Goal: Information Seeking & Learning: Learn about a topic

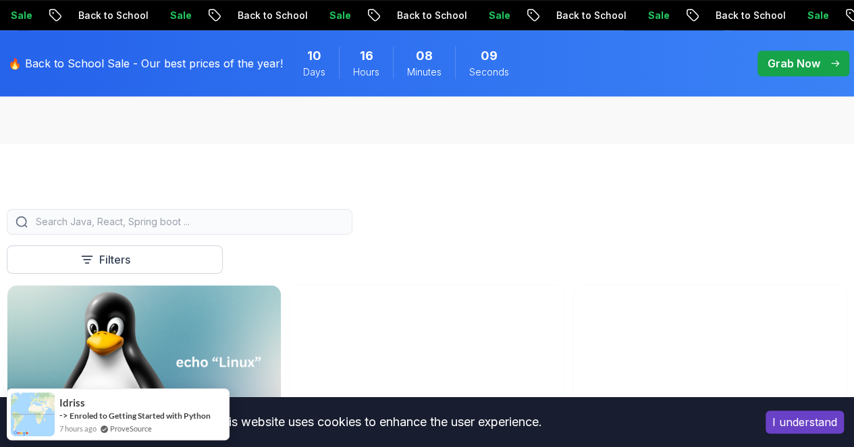
scroll to position [2, 0]
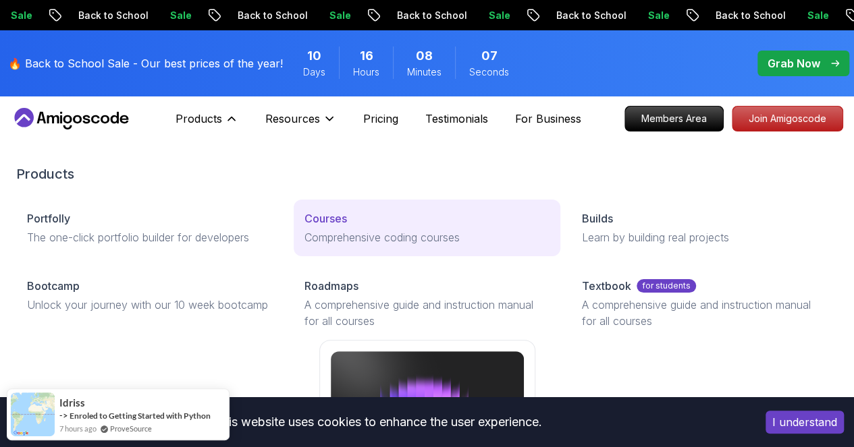
click at [304, 246] on p "Comprehensive coding courses" at bounding box center [426, 237] width 245 height 16
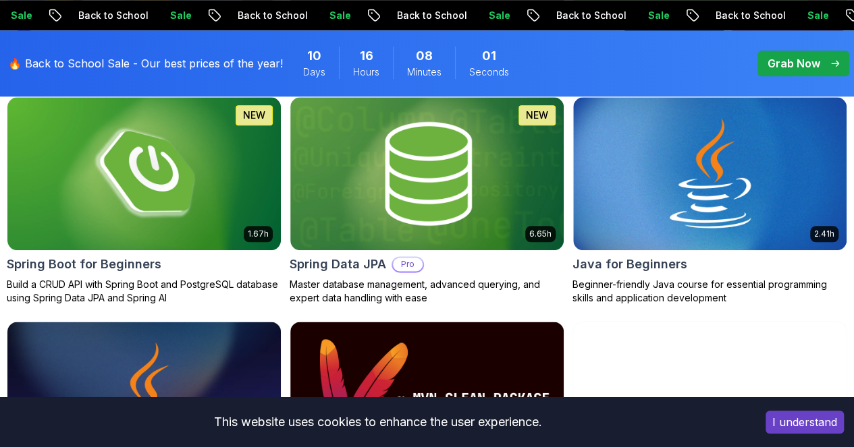
scroll to position [708, 0]
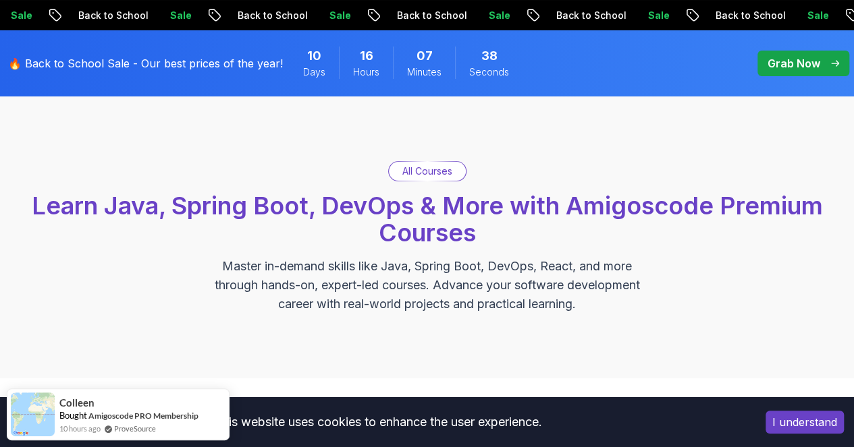
scroll to position [0, 0]
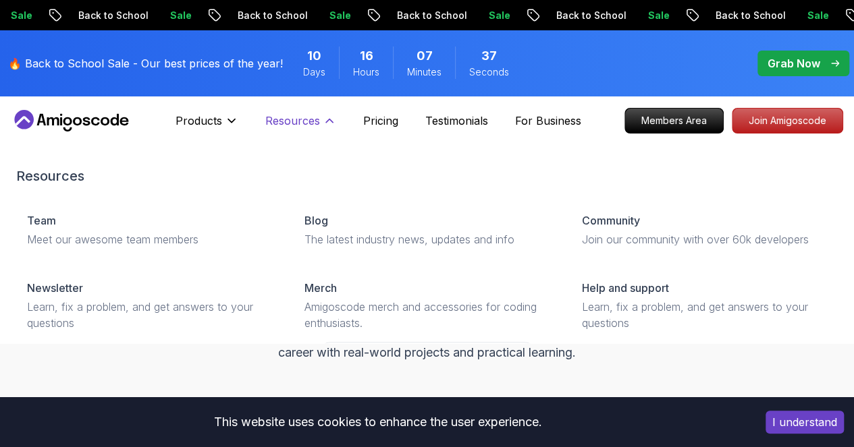
click at [298, 125] on p "Resources" at bounding box center [292, 121] width 55 height 16
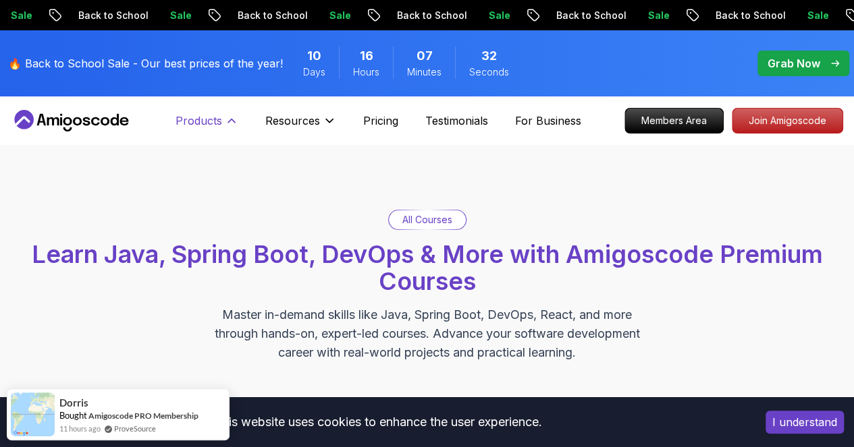
click at [224, 119] on button "Products" at bounding box center [206, 126] width 63 height 27
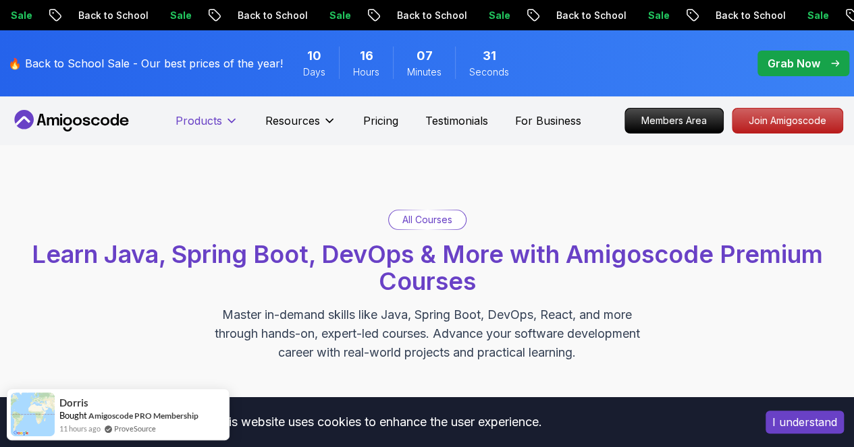
click at [224, 119] on button "Products" at bounding box center [206, 126] width 63 height 27
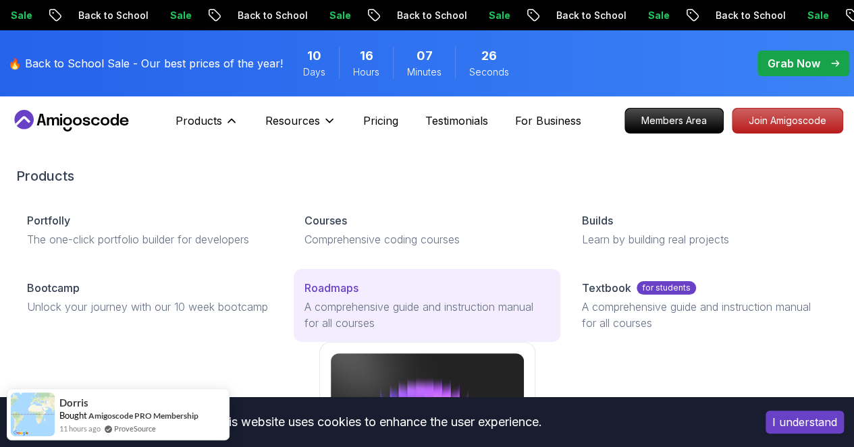
click at [304, 296] on p "Roadmaps" at bounding box center [331, 288] width 54 height 16
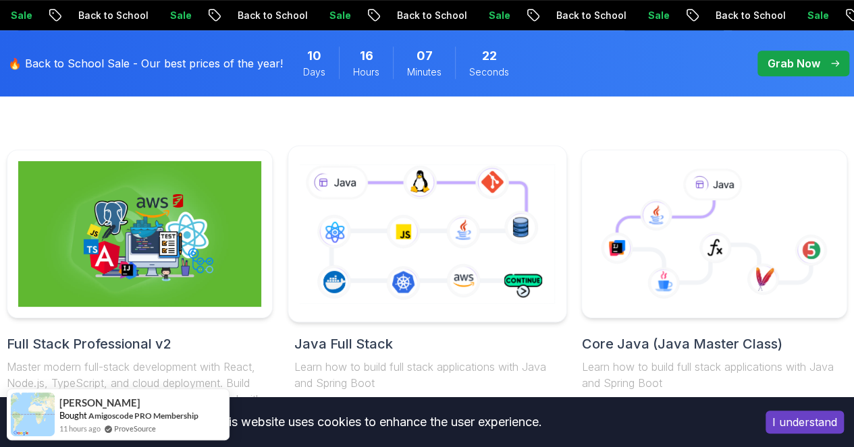
scroll to position [412, 0]
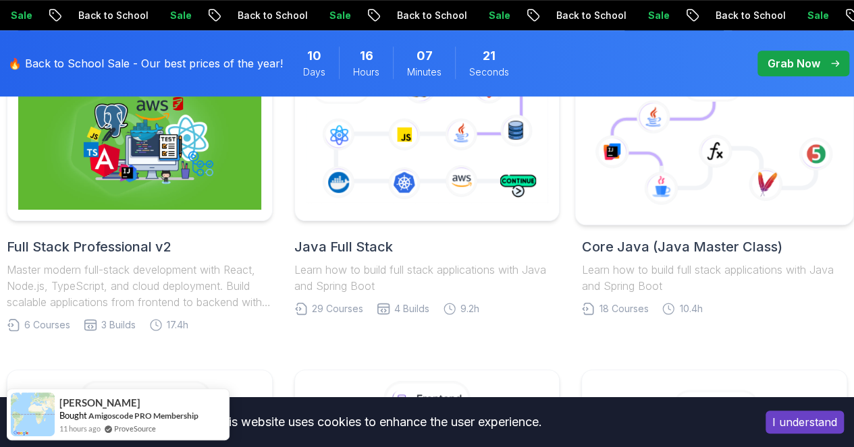
click at [668, 169] on icon at bounding box center [714, 145] width 204 height 86
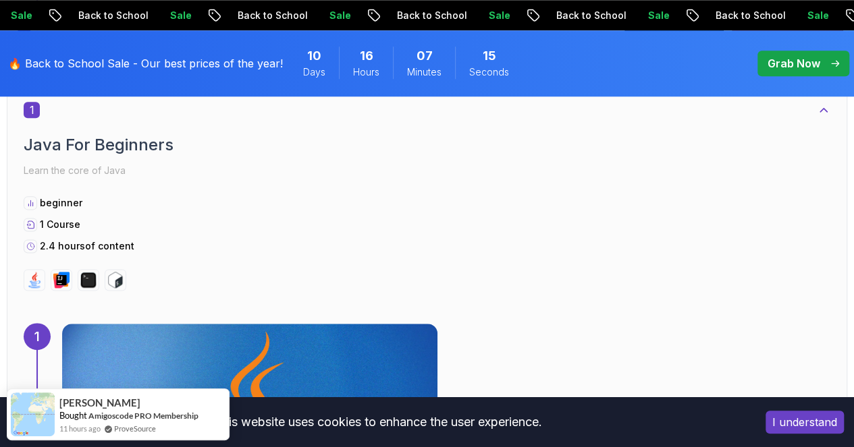
scroll to position [756, 0]
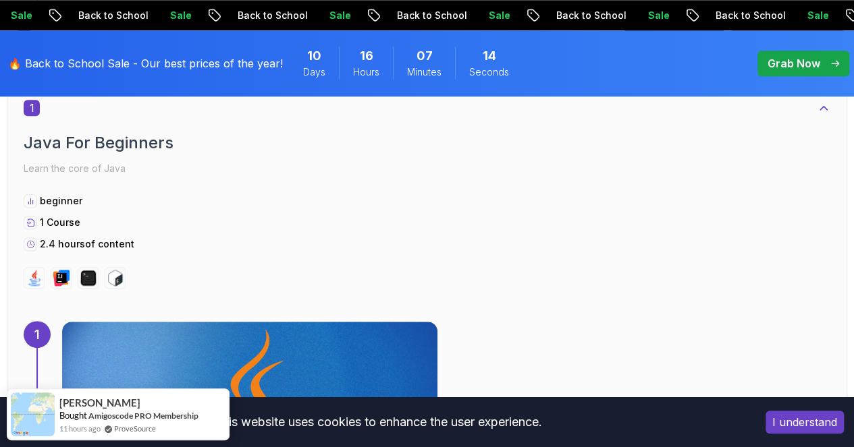
drag, startPoint x: 146, startPoint y: 251, endPoint x: 30, endPoint y: 235, distance: 117.1
click at [30, 235] on div "1 Java For Beginners Learn the core of Java beginner 1 Course 2.4 hours of cont…" at bounding box center [427, 194] width 806 height 189
click at [30, 236] on icon at bounding box center [30, 244] width 9 height 16
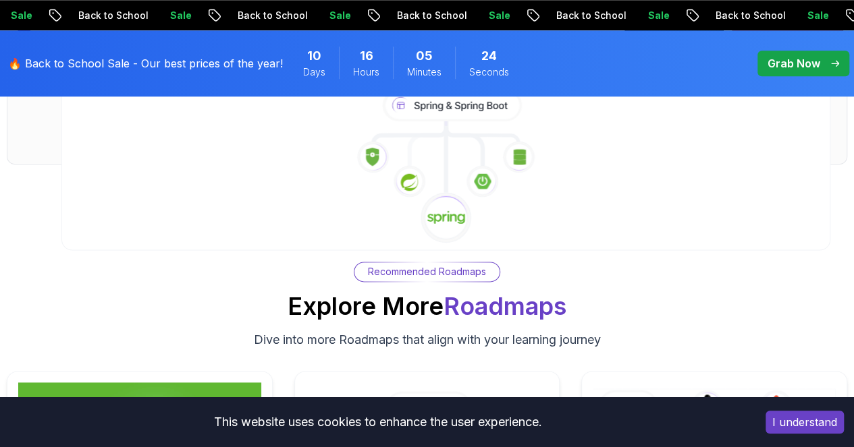
scroll to position [8339, 0]
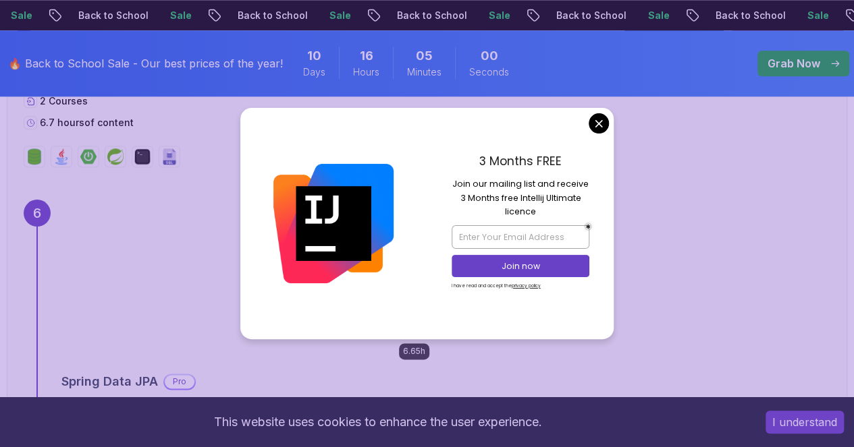
scroll to position [3388, 0]
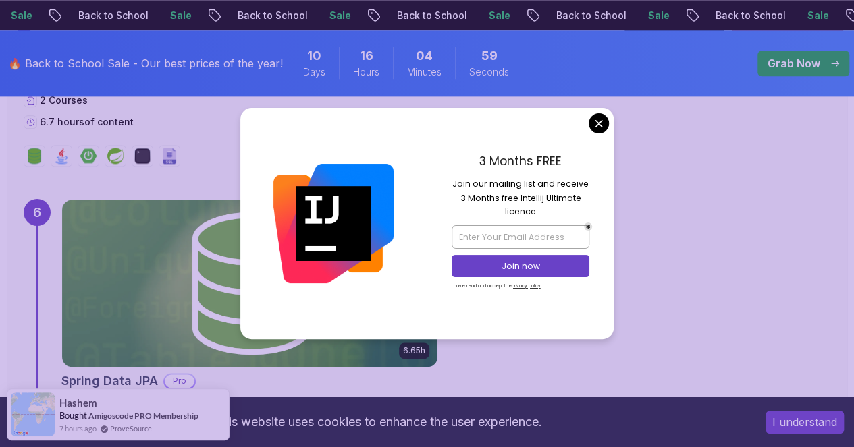
click at [597, 145] on div at bounding box center [427, 156] width 806 height 22
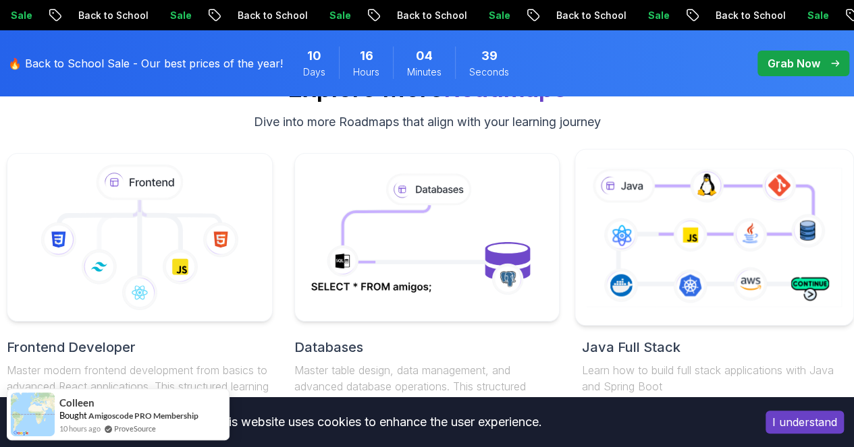
scroll to position [5053, 0]
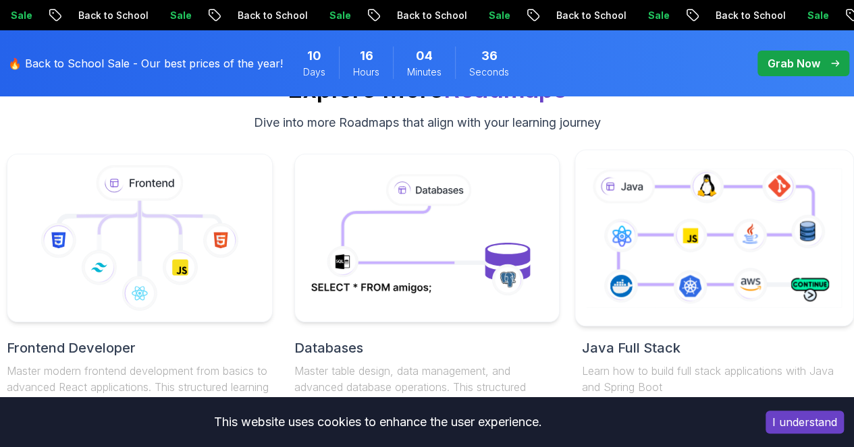
click at [701, 256] on div at bounding box center [713, 238] width 279 height 177
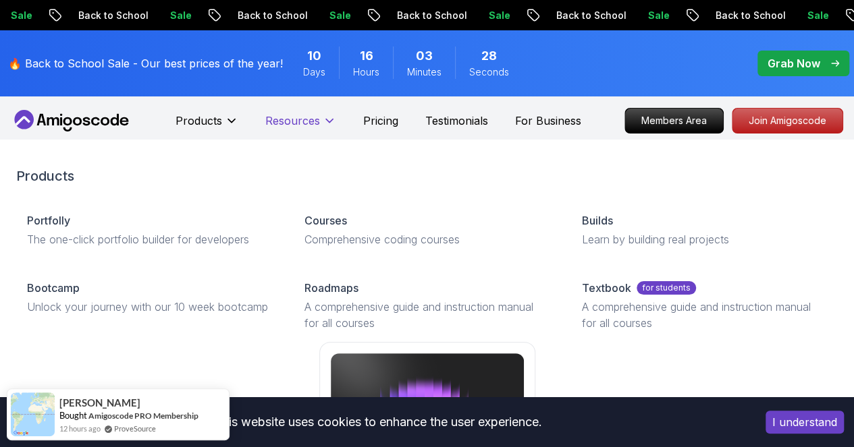
drag, startPoint x: 279, startPoint y: 118, endPoint x: 318, endPoint y: 125, distance: 39.0
click at [318, 125] on p "Resources" at bounding box center [292, 121] width 55 height 16
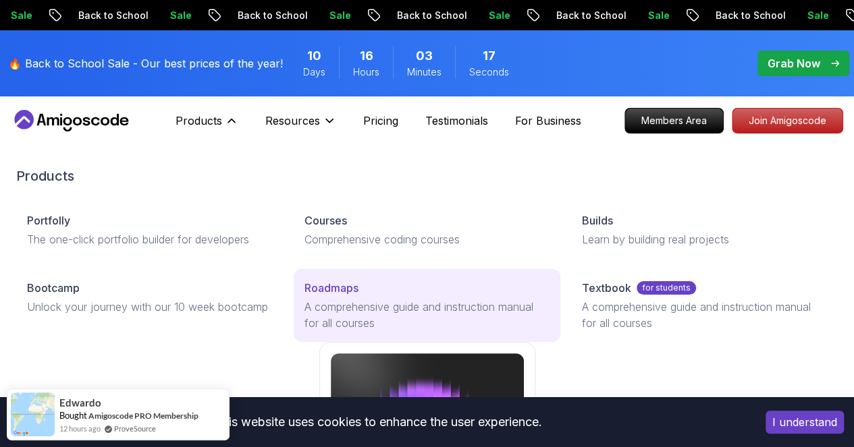
click at [304, 331] on p "A comprehensive guide and instruction manual for all courses" at bounding box center [426, 315] width 245 height 32
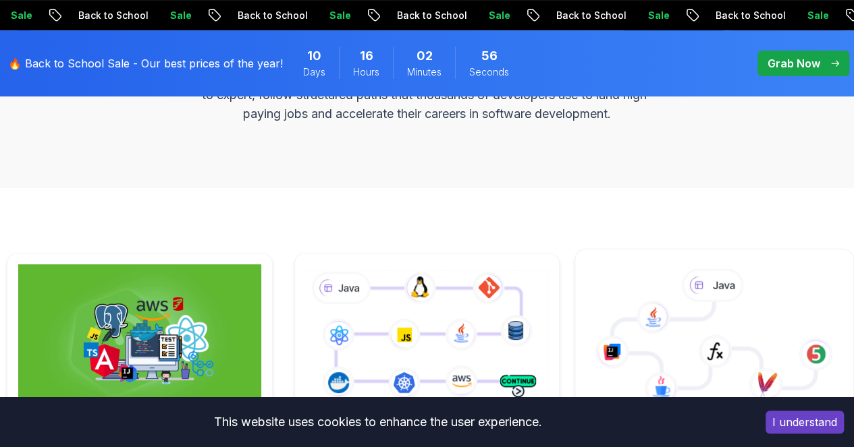
scroll to position [211, 0]
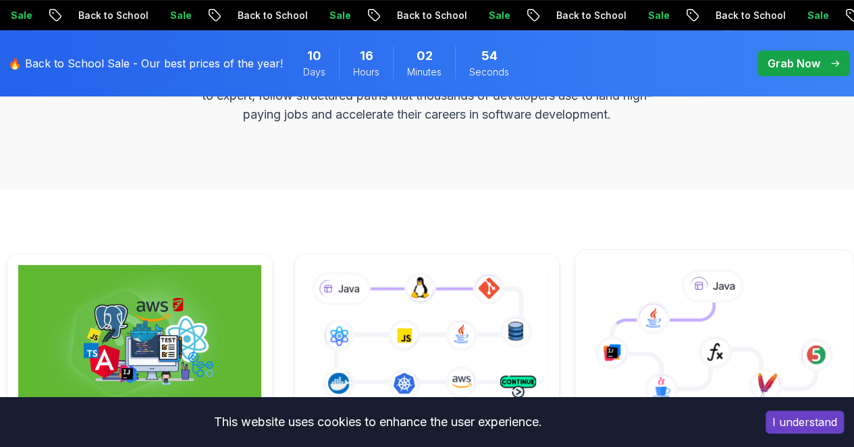
click at [687, 291] on icon at bounding box center [712, 286] width 62 height 34
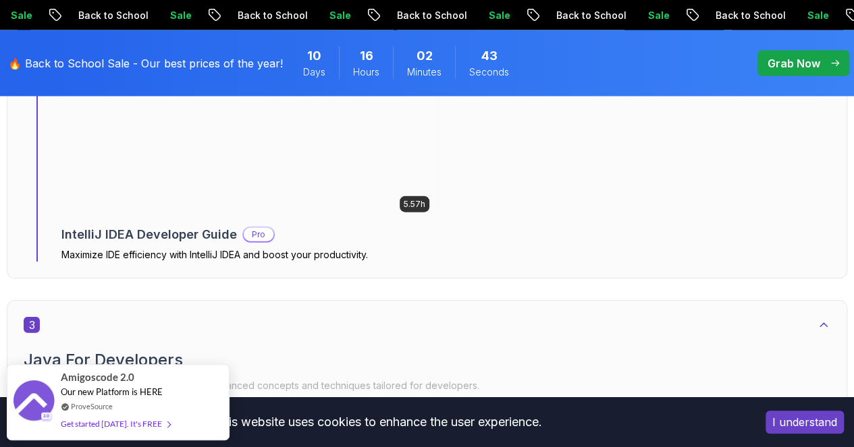
scroll to position [1565, 0]
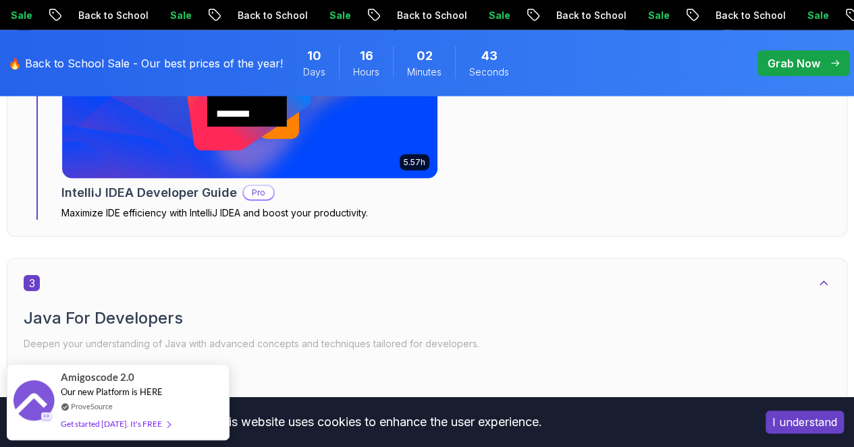
click at [792, 420] on button "I understand" at bounding box center [804, 422] width 78 height 23
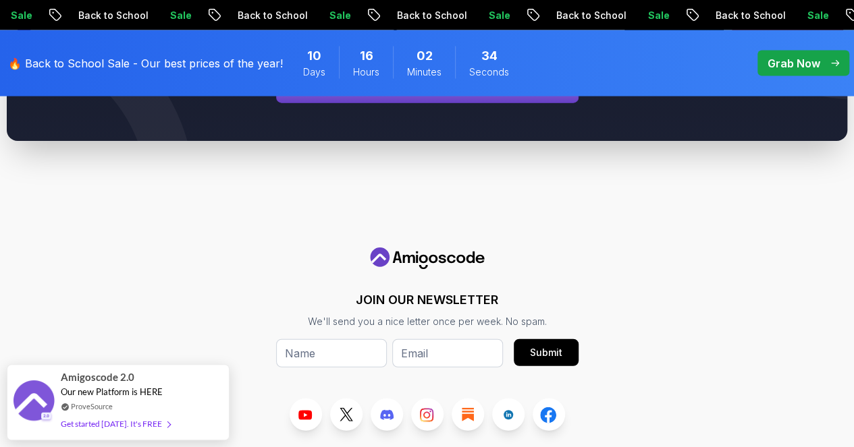
scroll to position [9190, 0]
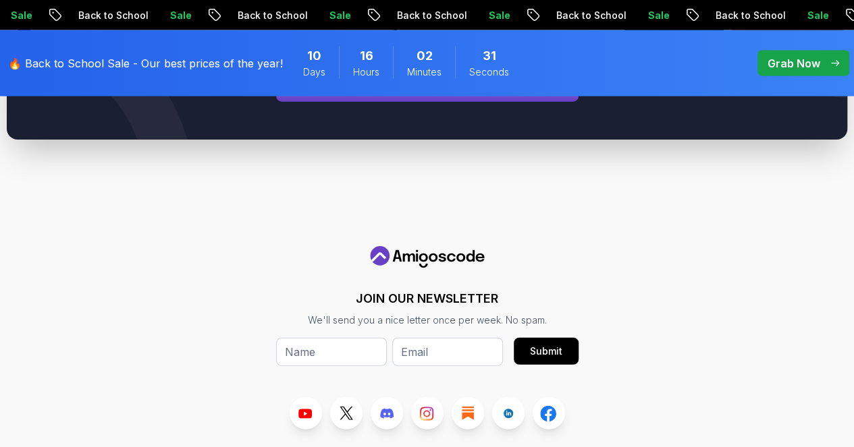
click at [794, 59] on p "Grab Now" at bounding box center [793, 63] width 53 height 16
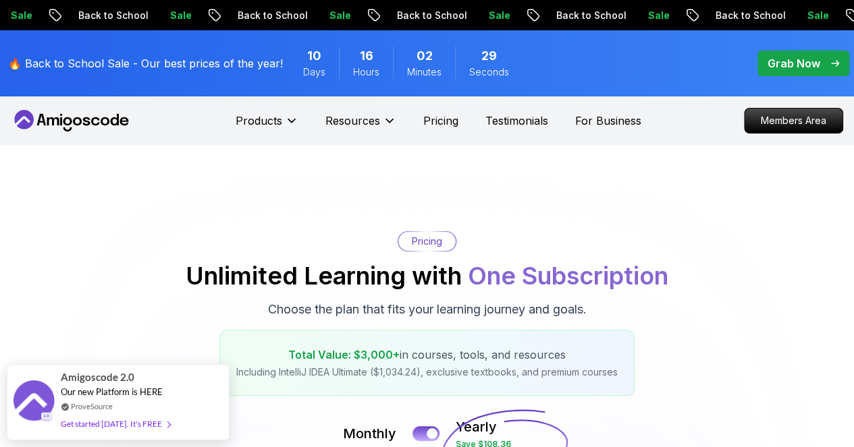
drag, startPoint x: 794, startPoint y: 59, endPoint x: 782, endPoint y: 238, distance: 179.2
click at [782, 238] on div "Pricing Unlimited Learning with One Subscription Choose the plan that fits your…" at bounding box center [427, 313] width 840 height 165
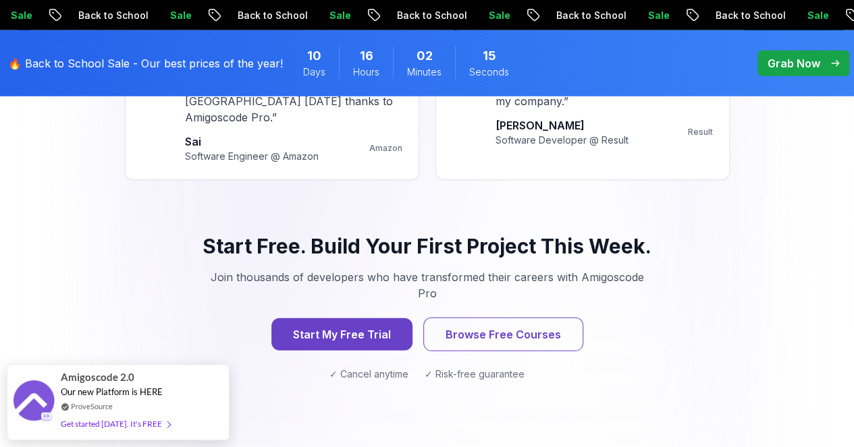
scroll to position [1836, 0]
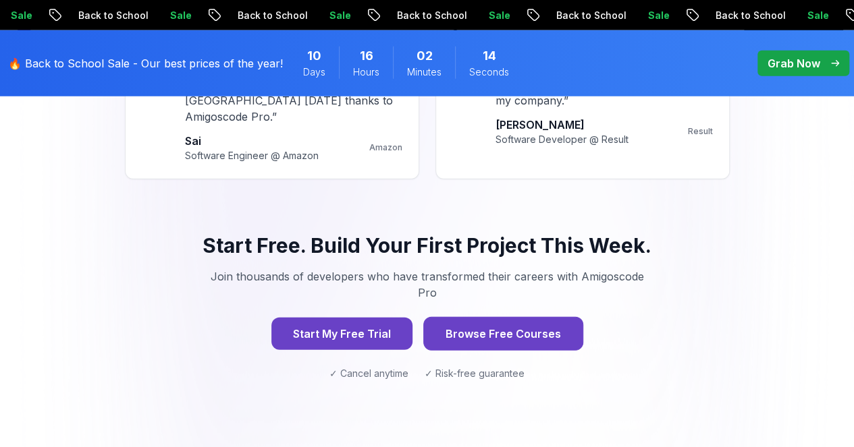
click at [483, 317] on button "Browse Free Courses" at bounding box center [503, 334] width 160 height 34
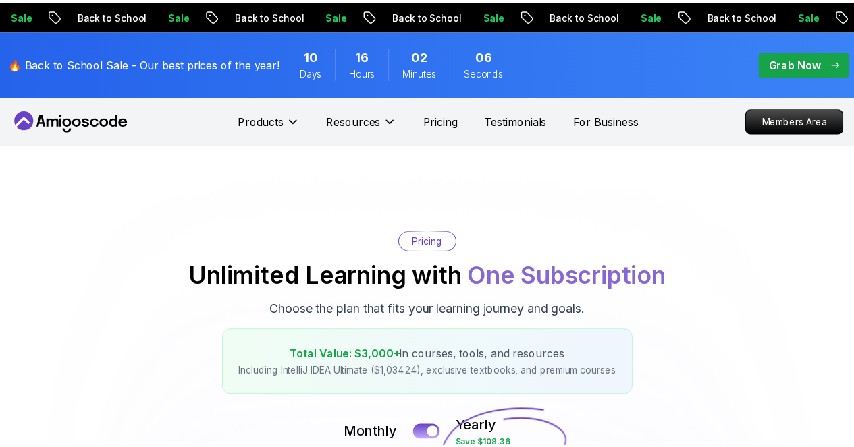
scroll to position [1836, 0]
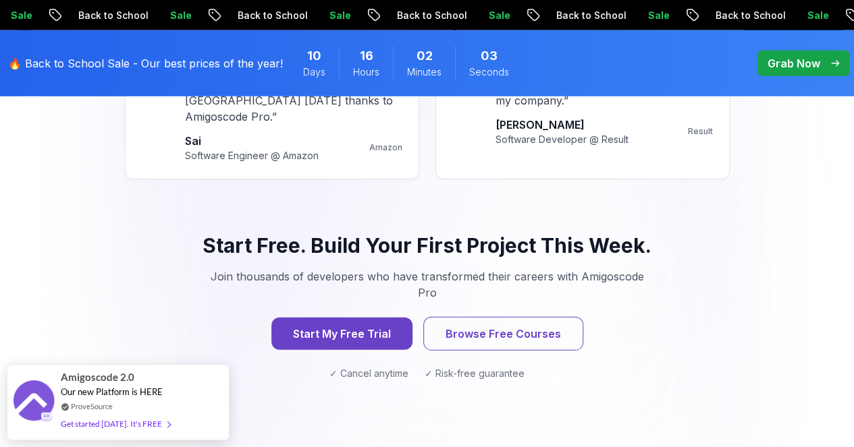
click at [387, 280] on div "Start Free. Build Your First Project This Week. Join thousands of developers wh…" at bounding box center [427, 307] width 605 height 212
click at [354, 317] on button "Start My Free Trial" at bounding box center [341, 334] width 148 height 34
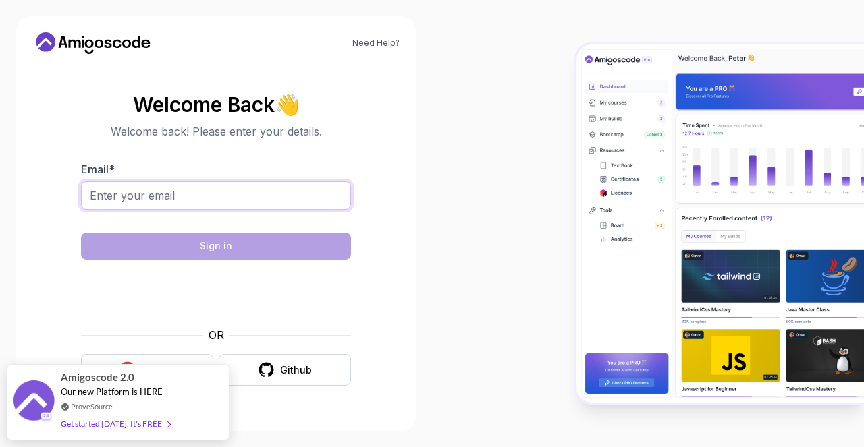
click at [296, 188] on input "Email *" at bounding box center [216, 196] width 270 height 28
type input "[EMAIL_ADDRESS][DOMAIN_NAME]"
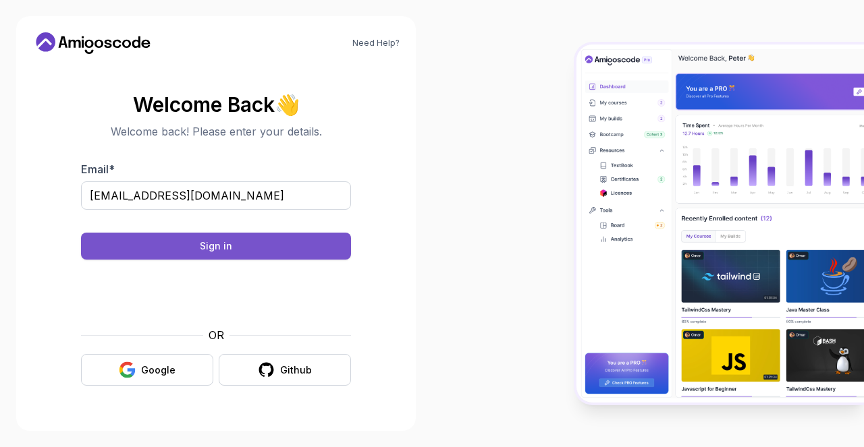
click at [294, 240] on button "Sign in" at bounding box center [216, 246] width 270 height 27
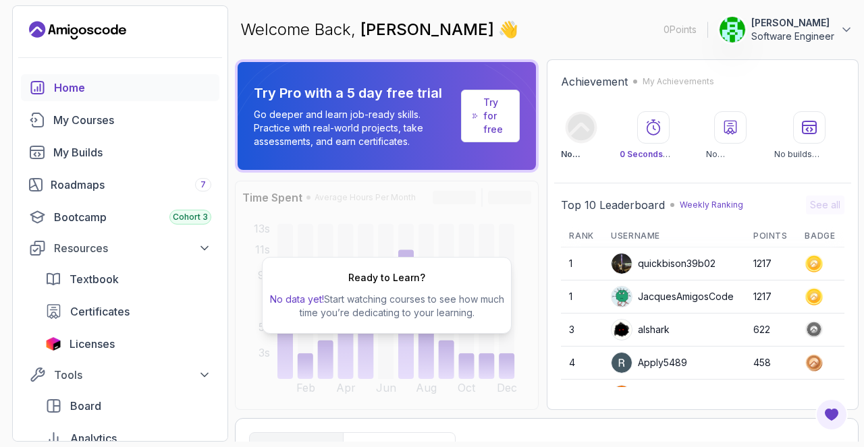
click at [833, 42] on p "Software Engineer" at bounding box center [792, 36] width 83 height 13
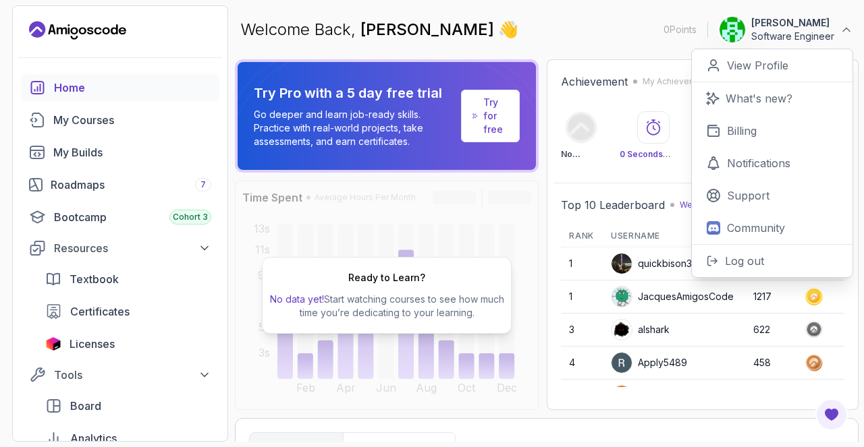
click at [612, 41] on div "Welcome Back, Mahima 👋 0 Points Mahima Software Engineer 0 Points View Profile …" at bounding box center [546, 29] width 623 height 49
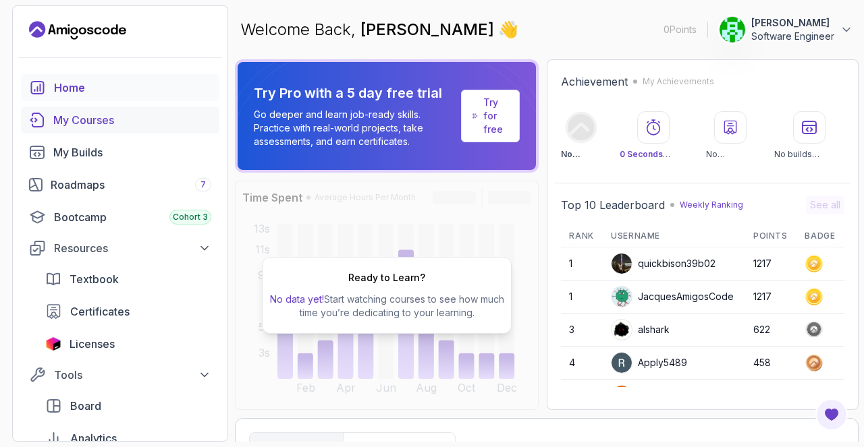
click at [121, 129] on link "My Courses" at bounding box center [120, 120] width 198 height 27
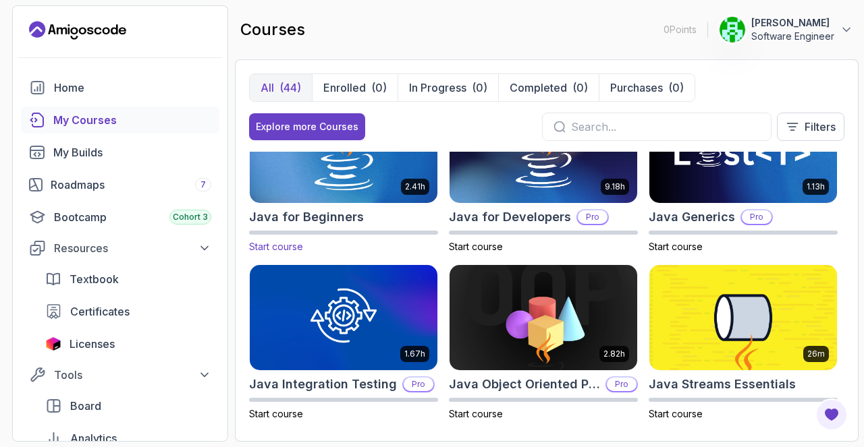
scroll to position [804, 0]
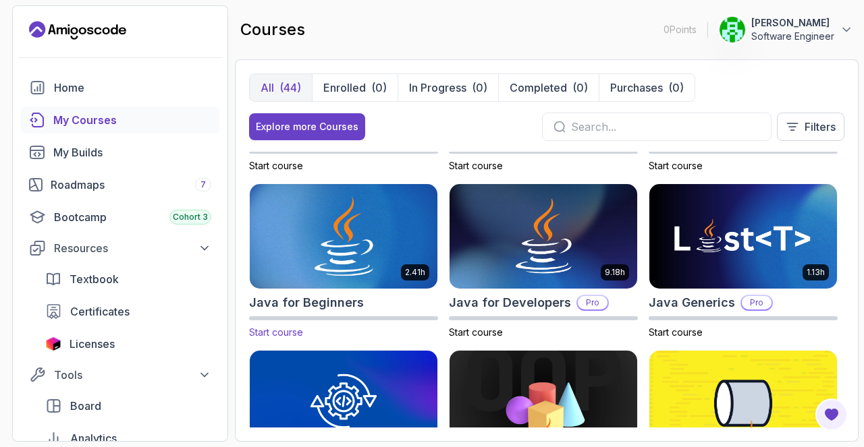
click at [363, 204] on img at bounding box center [343, 237] width 197 height 110
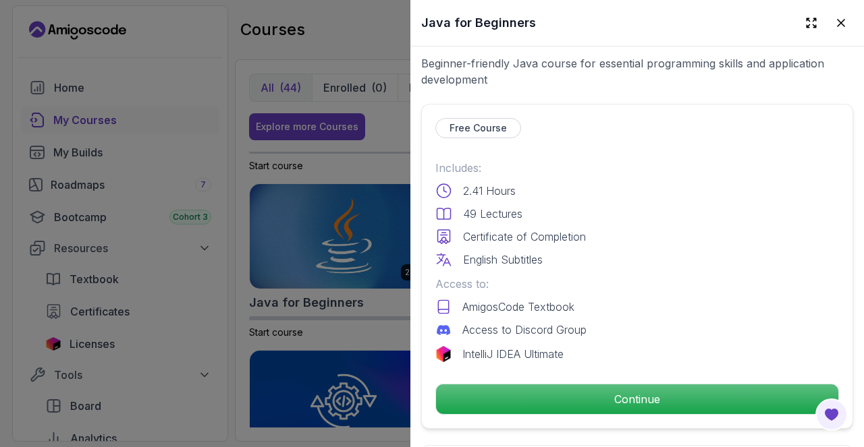
scroll to position [260, 0]
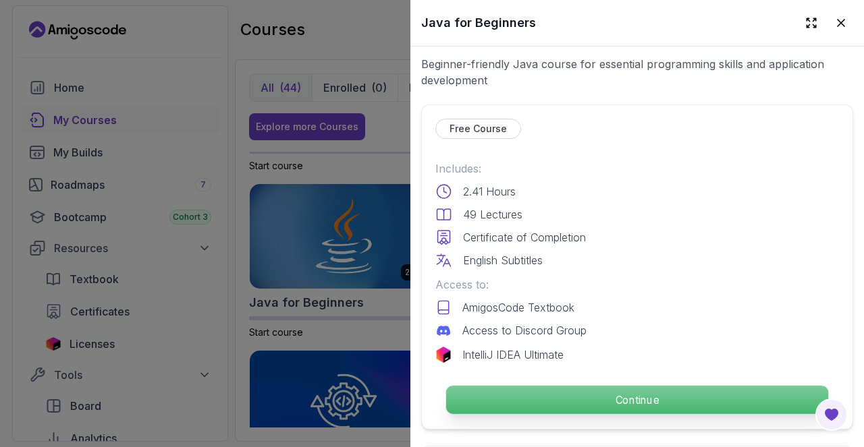
click at [553, 389] on p "Continue" at bounding box center [637, 400] width 382 height 28
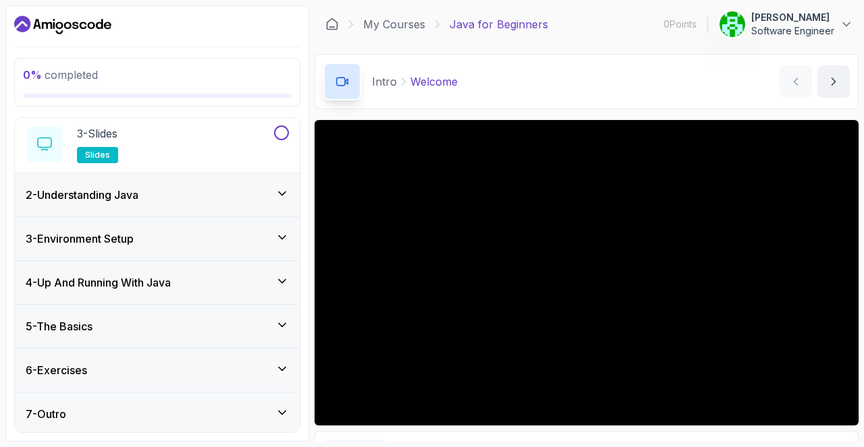
scroll to position [158, 0]
click at [220, 211] on div "2 - Understanding Java" at bounding box center [157, 195] width 285 height 43
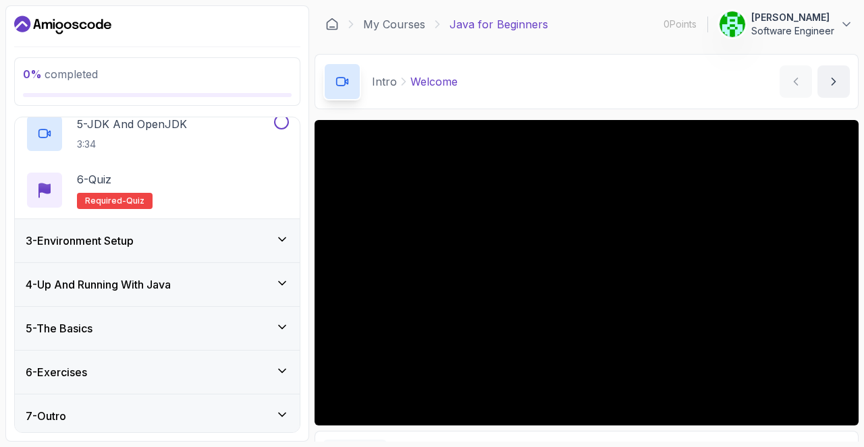
scroll to position [329, 0]
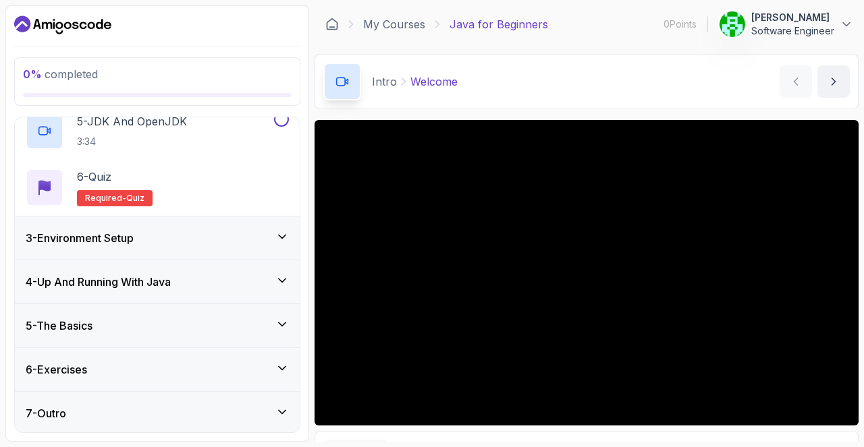
click at [196, 329] on div "5 - The Basics" at bounding box center [157, 326] width 263 height 16
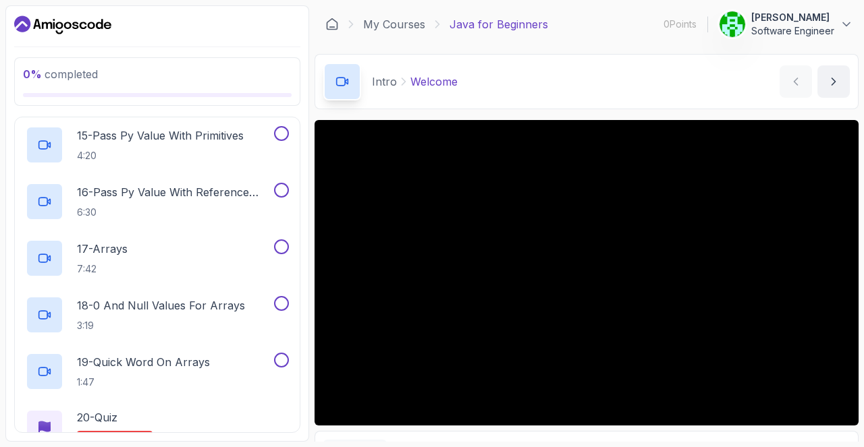
scroll to position [1121, 0]
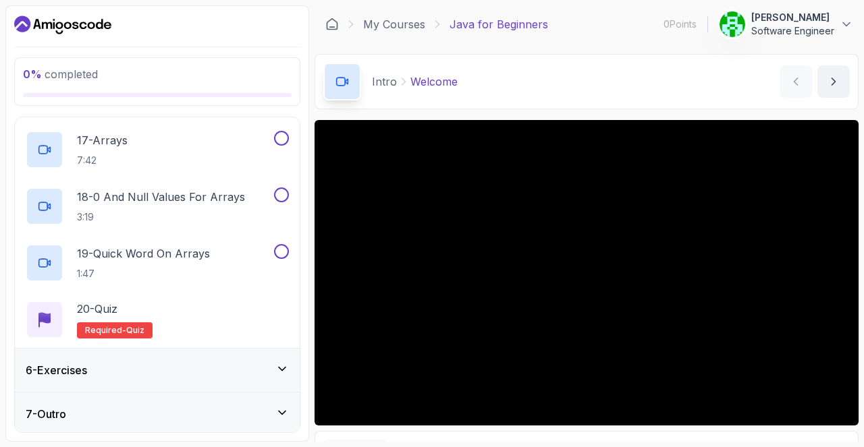
click at [146, 374] on div "6 - Exercises" at bounding box center [157, 370] width 263 height 16
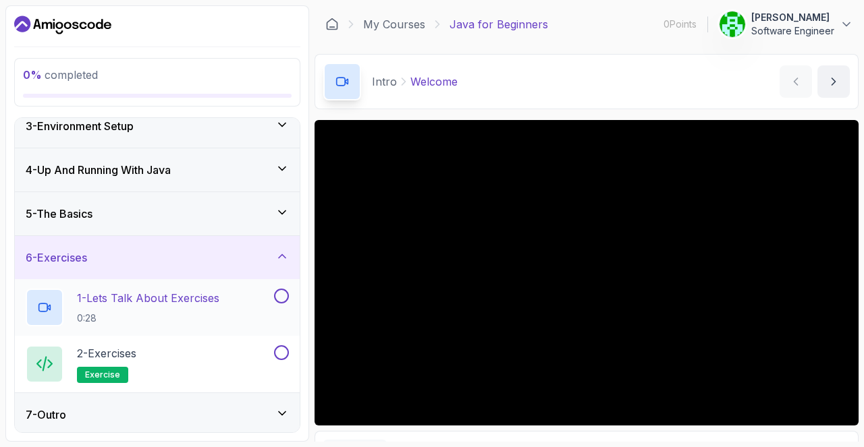
scroll to position [102, 0]
click at [139, 435] on div "0 % completed 1 - Intro 2 - Understanding Java 3 - Environment Setup 4 - Up And…" at bounding box center [157, 223] width 304 height 437
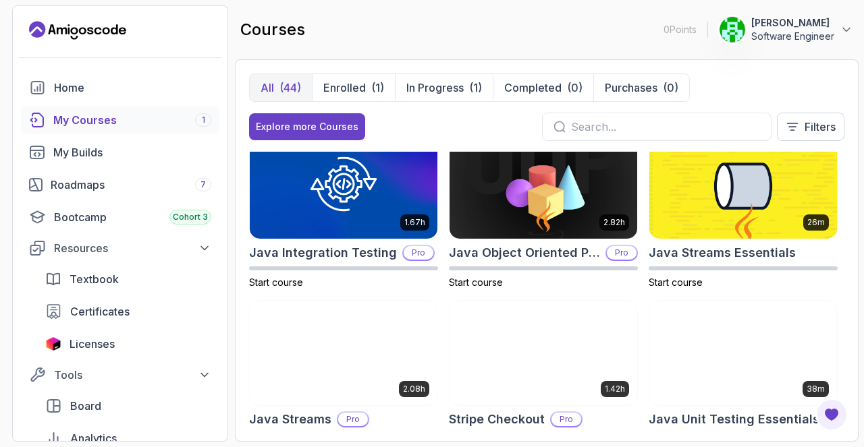
scroll to position [1020, 0]
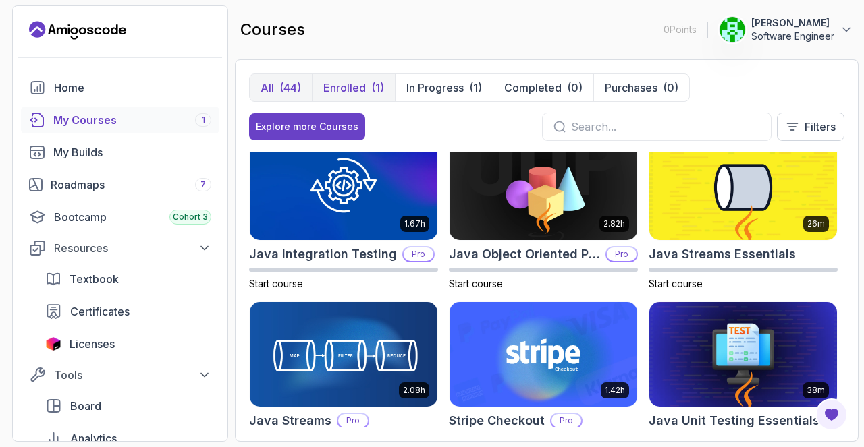
click at [350, 82] on p "Enrolled" at bounding box center [344, 88] width 43 height 16
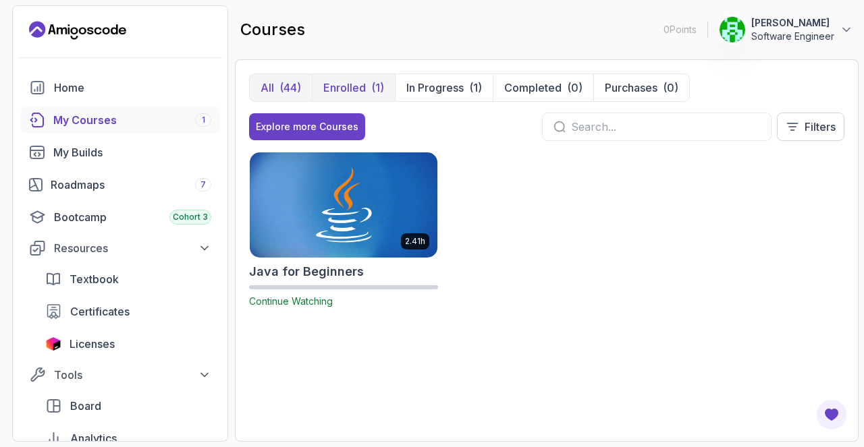
click at [275, 91] on button "All (44)" at bounding box center [281, 87] width 62 height 27
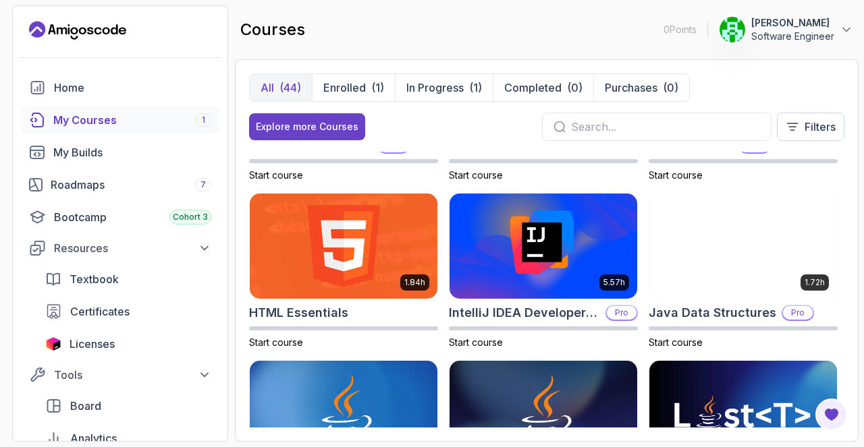
scroll to position [634, 0]
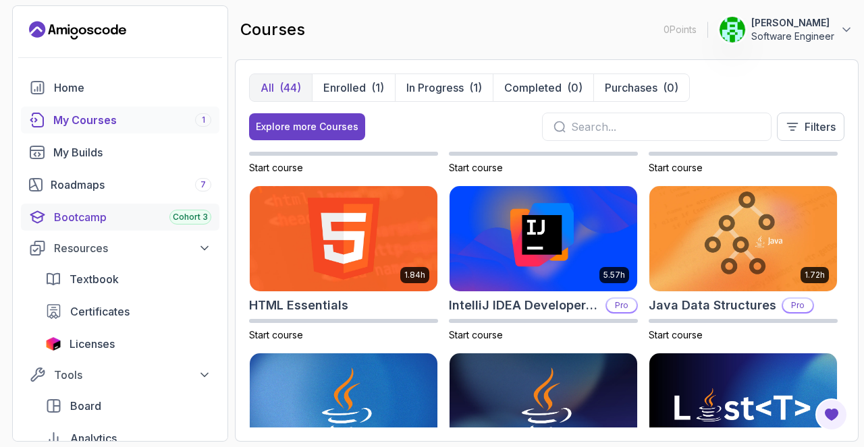
click at [97, 213] on div "Bootcamp Cohort 3" at bounding box center [132, 217] width 157 height 16
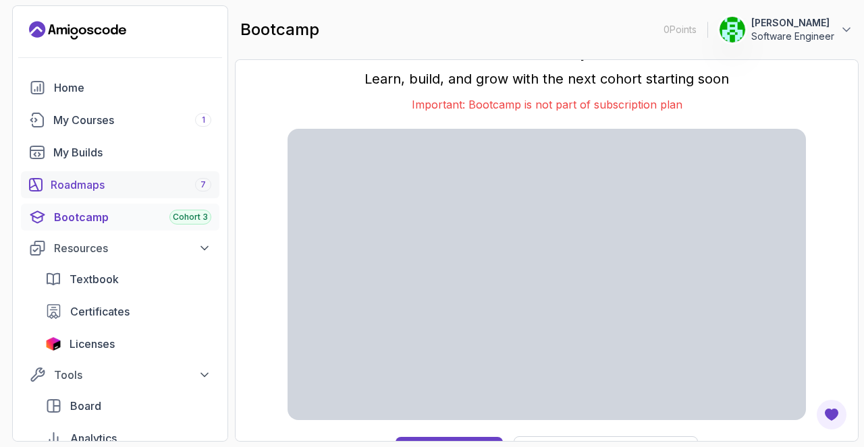
click at [101, 184] on div "Roadmaps 7" at bounding box center [131, 185] width 161 height 16
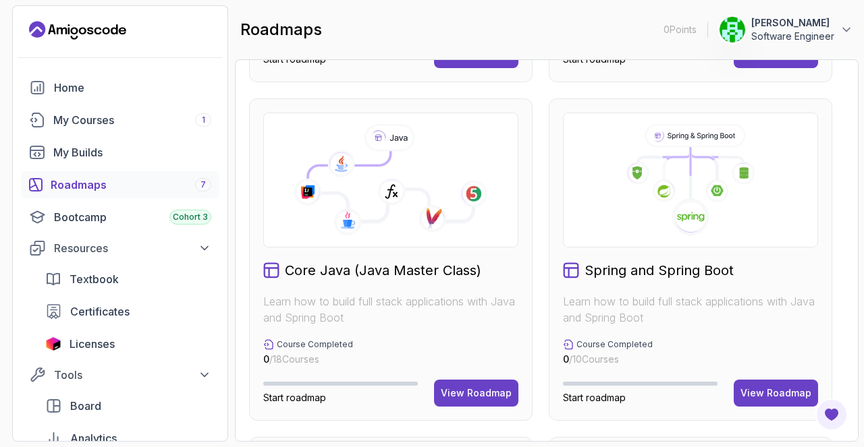
scroll to position [327, 0]
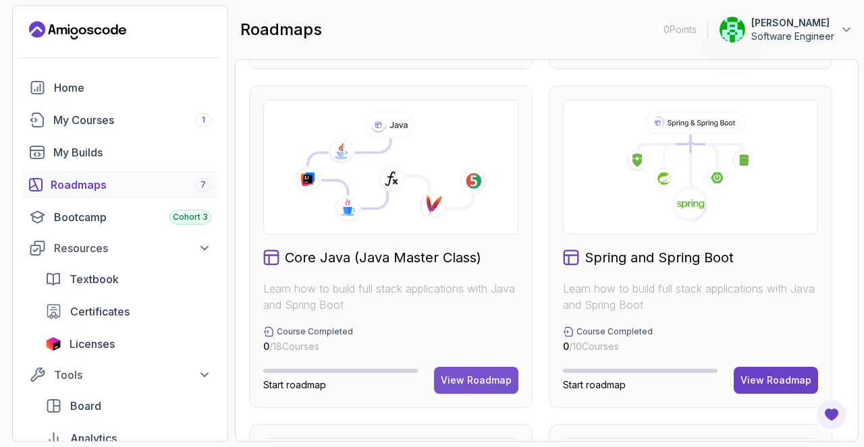
click at [455, 370] on button "View Roadmap" at bounding box center [476, 380] width 84 height 27
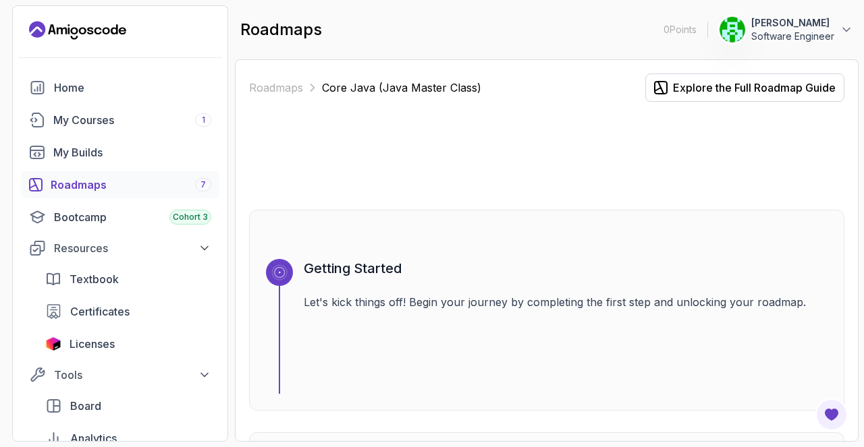
click at [307, 268] on h3 "Getting Started" at bounding box center [566, 268] width 524 height 19
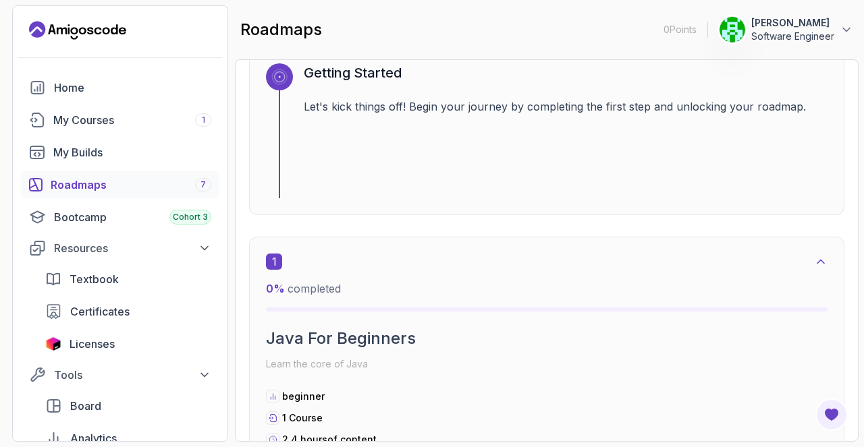
click at [278, 282] on span "0 %" at bounding box center [275, 288] width 19 height 13
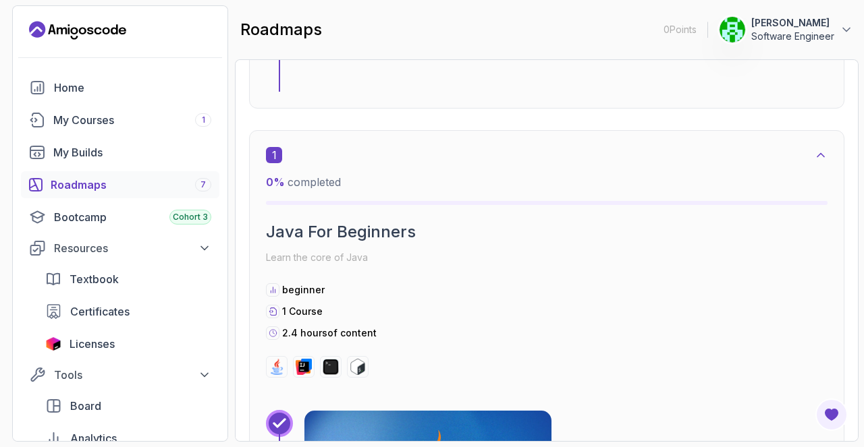
scroll to position [324, 0]
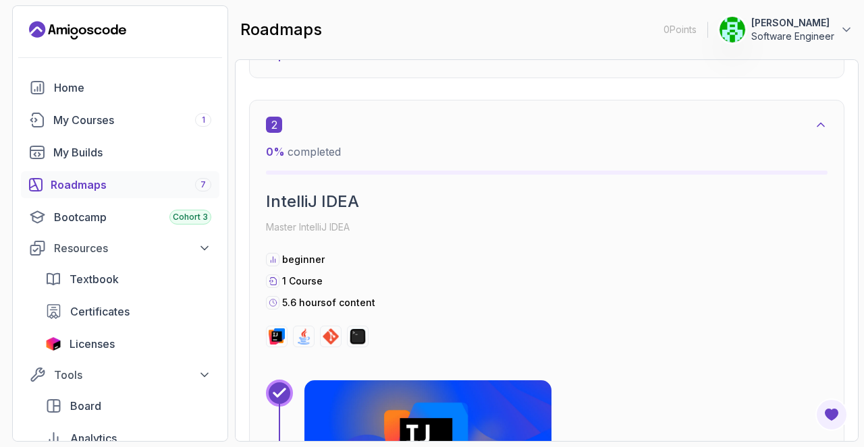
click at [306, 203] on h2 "IntelliJ IDEA" at bounding box center [546, 202] width 561 height 22
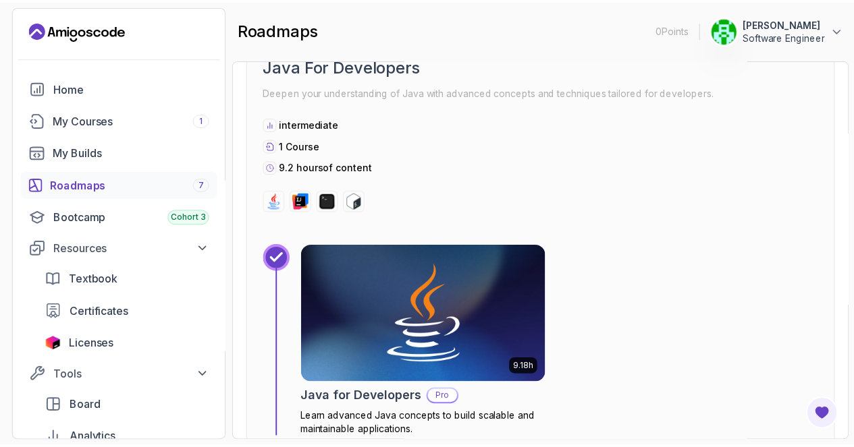
scroll to position [1522, 0]
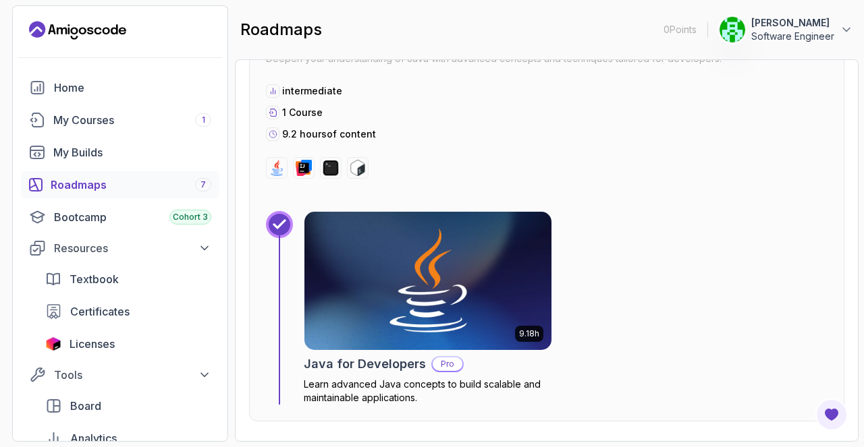
click at [410, 266] on img at bounding box center [427, 280] width 259 height 145
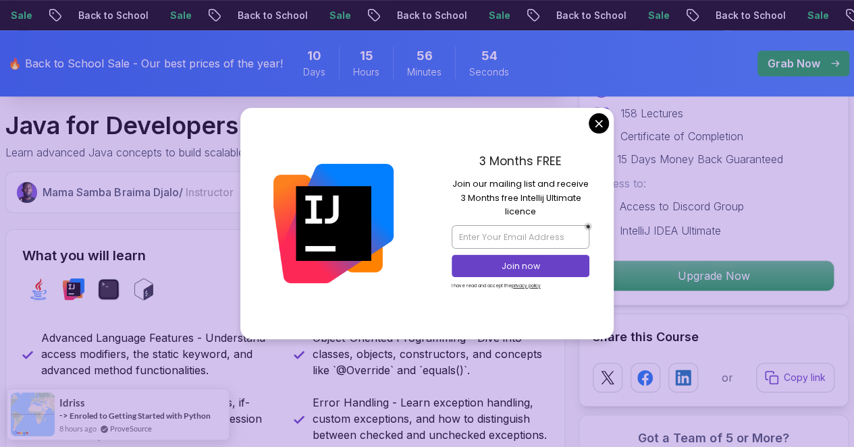
scroll to position [399, 0]
click at [518, 242] on input "email" at bounding box center [520, 236] width 138 height 23
type input "[EMAIL_ADDRESS][DOMAIN_NAME]"
click at [591, 132] on div "3 Months FREE Join our mailing list and receive 3 Months free Intellij Ultimate…" at bounding box center [520, 223] width 187 height 231
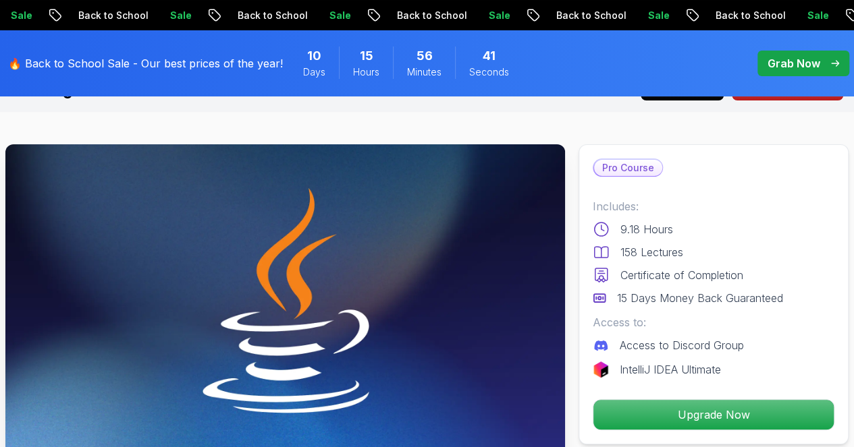
scroll to position [28, 0]
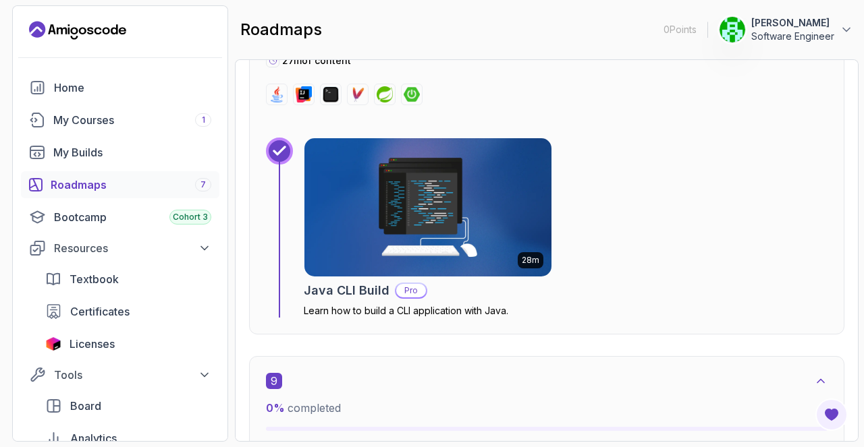
scroll to position [3949, 0]
